Goal: Task Accomplishment & Management: Manage account settings

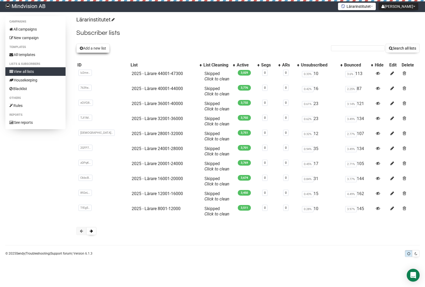
click at [101, 50] on button "Add a new list" at bounding box center [92, 48] width 33 height 9
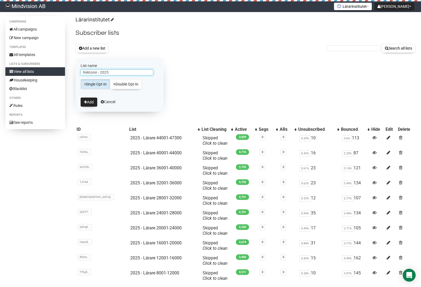
drag, startPoint x: 100, startPoint y: 72, endPoint x: 70, endPoint y: 72, distance: 30.3
click at [70, 72] on div "Campaigns All campaigns New campaign Templates All templates Lists & subscriber…" at bounding box center [210, 160] width 410 height 289
type input "2025 - Rektorer Nya"
click at [92, 102] on button "Add" at bounding box center [89, 102] width 17 height 9
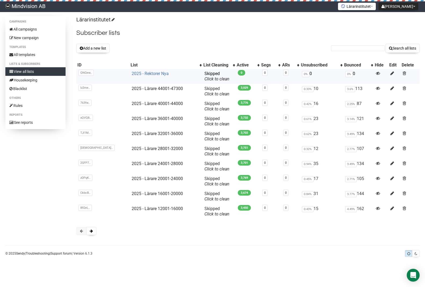
click at [133, 74] on link "2025 - Rektorer Nya" at bounding box center [150, 73] width 37 height 5
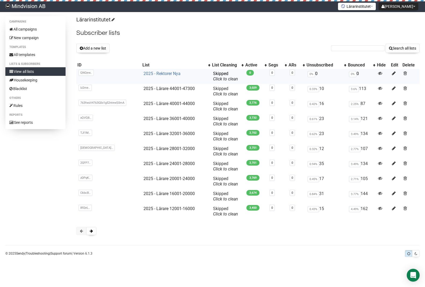
click at [165, 74] on link "2025 - Rektorer Nya" at bounding box center [161, 73] width 37 height 5
